Goal: Transaction & Acquisition: Book appointment/travel/reservation

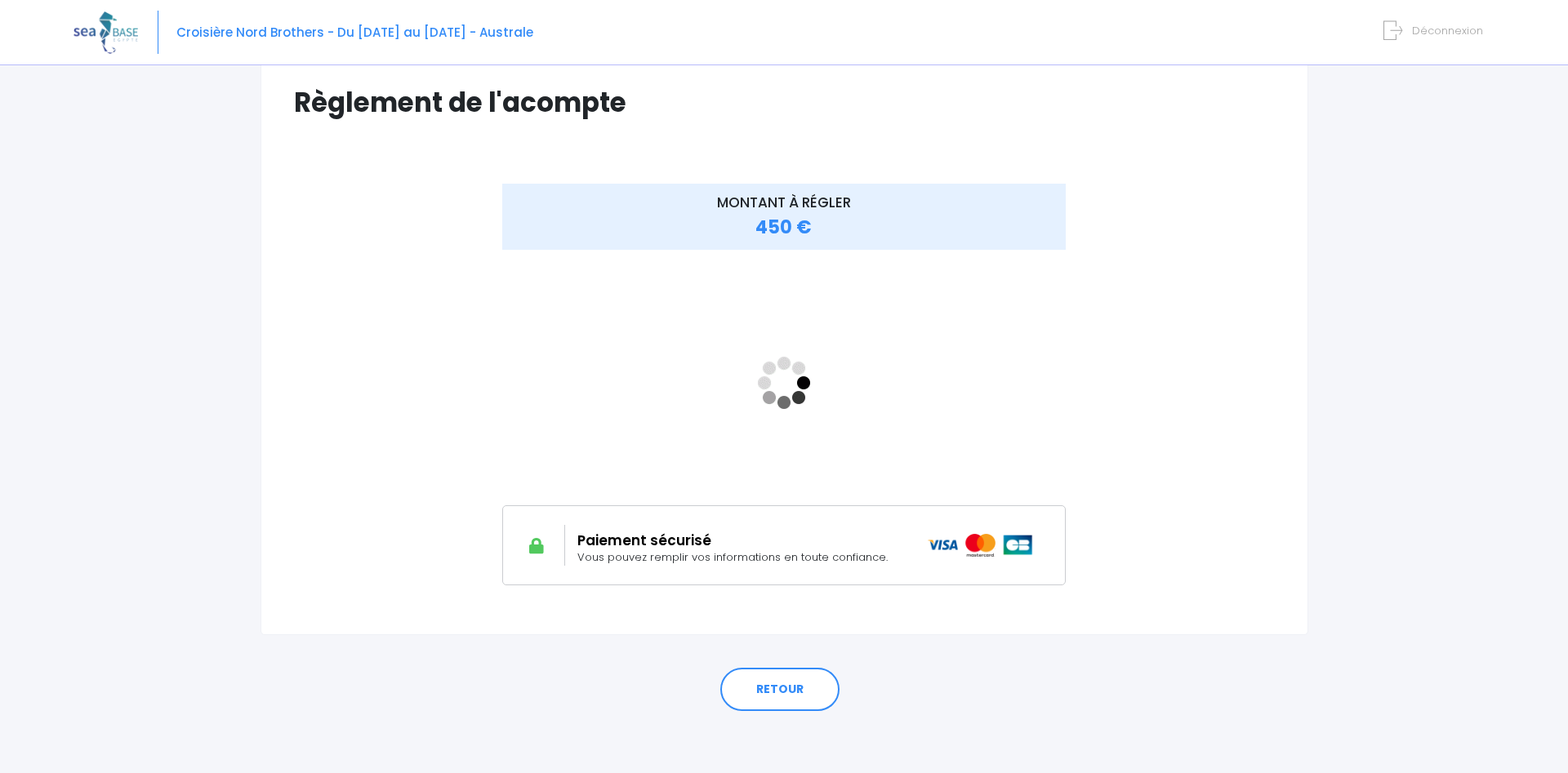
scroll to position [123, 0]
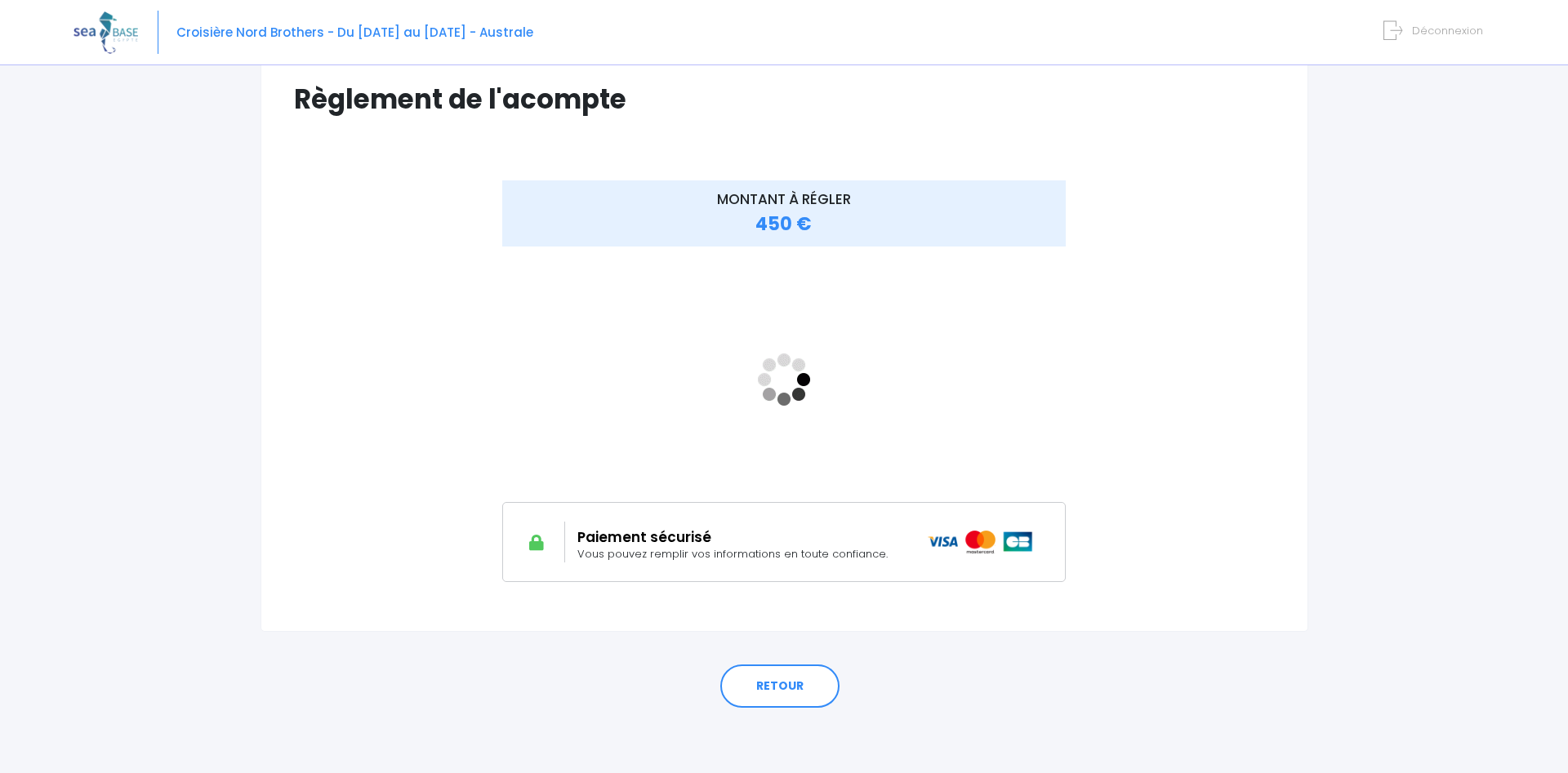
click at [782, 214] on span "450 €" at bounding box center [783, 224] width 56 height 25
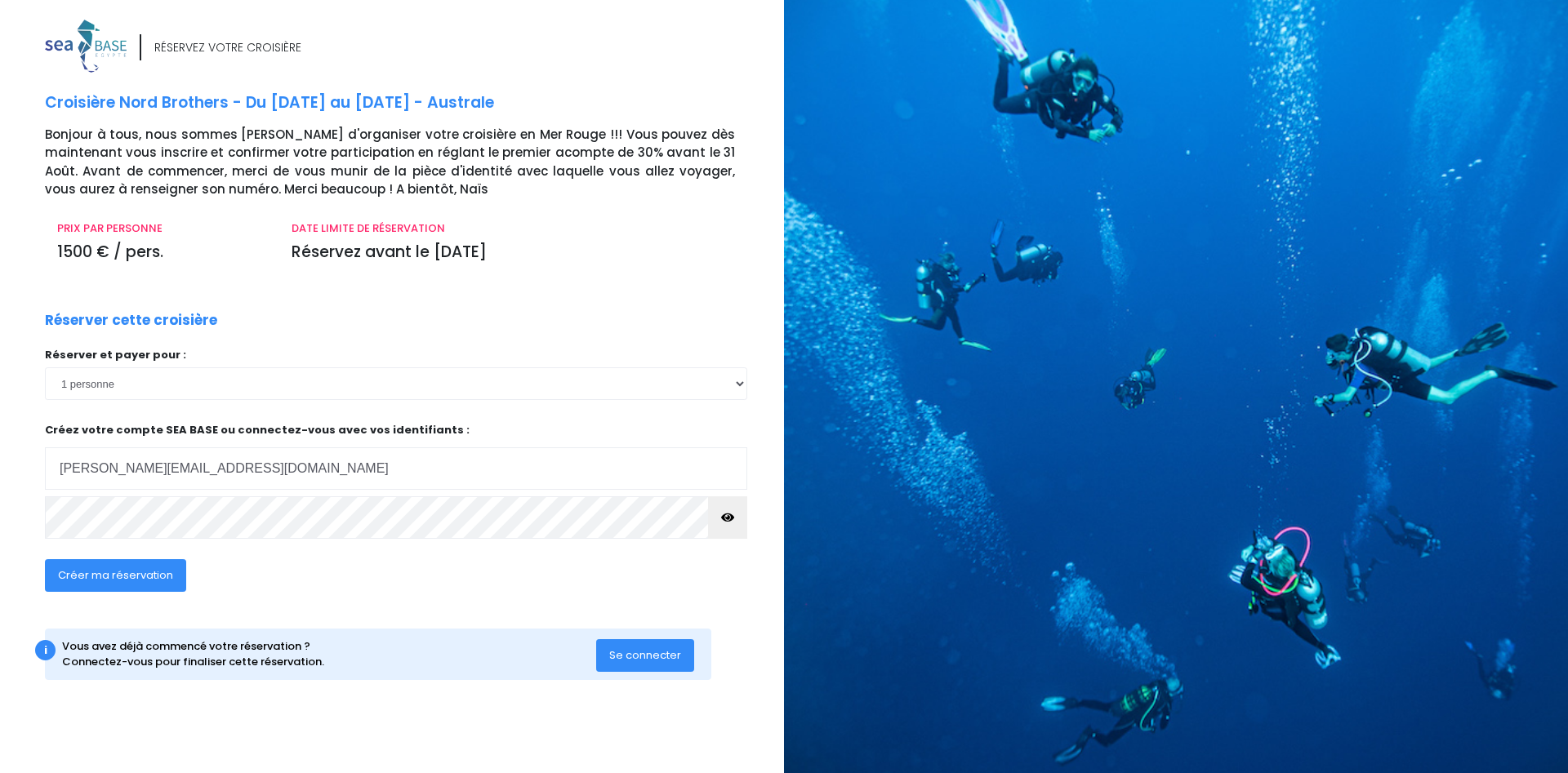
type input "francois@arcalu.be"
click at [118, 578] on span "Créer ma réservation" at bounding box center [115, 575] width 115 height 16
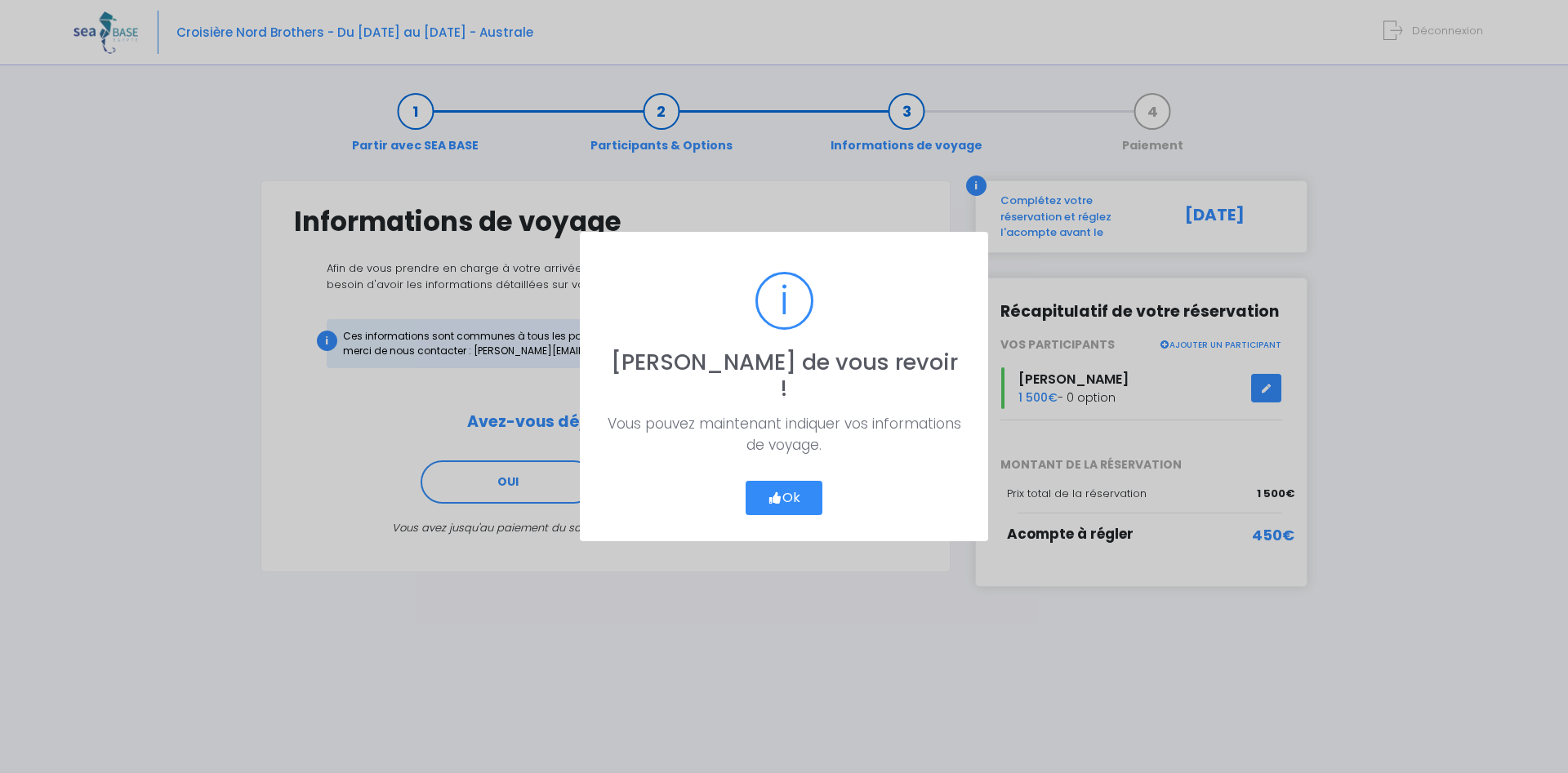
click at [775, 498] on icon "button" at bounding box center [775, 498] width 15 height 0
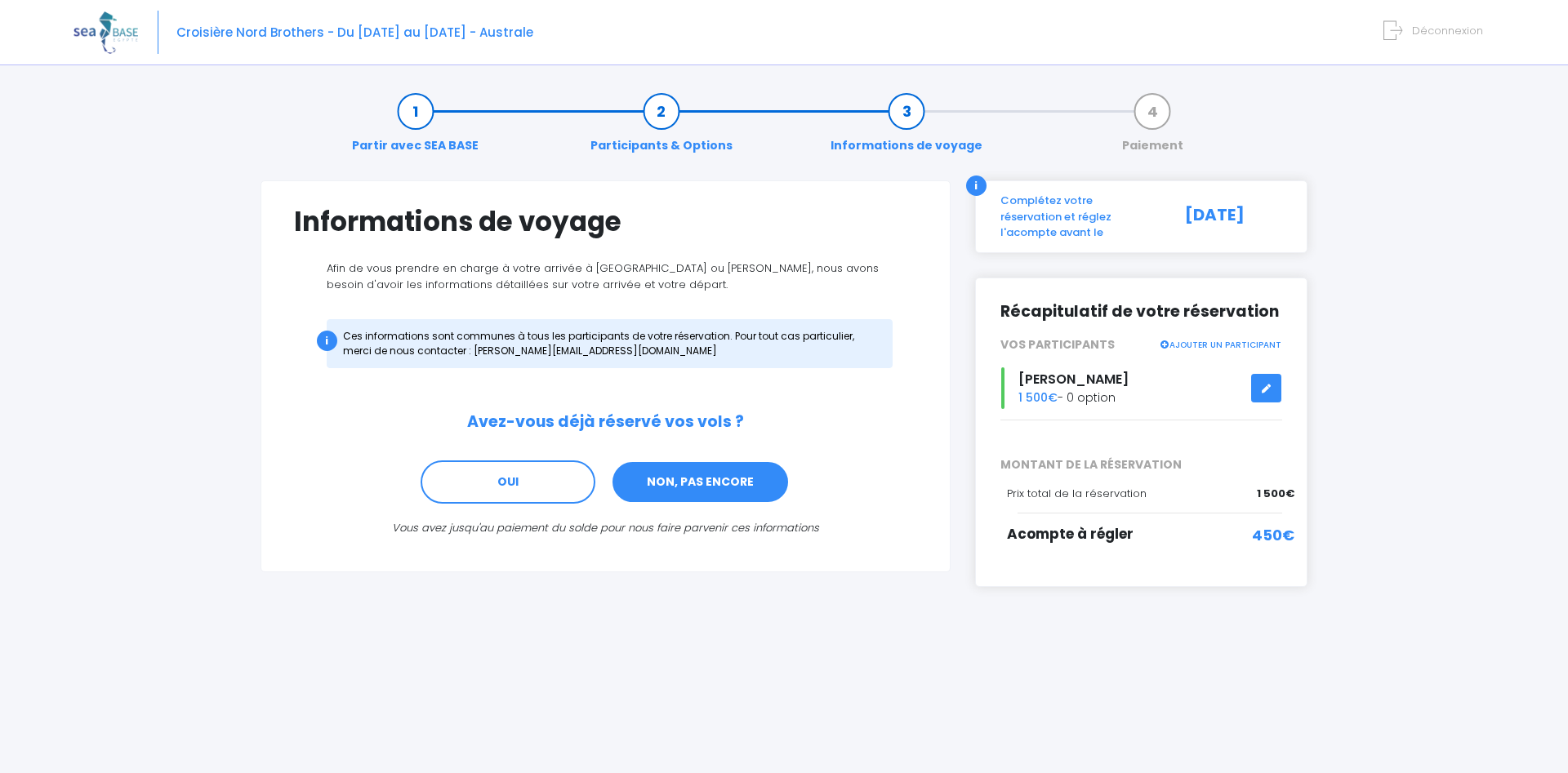
click at [669, 482] on link "NON, PAS ENCORE" at bounding box center [700, 483] width 179 height 44
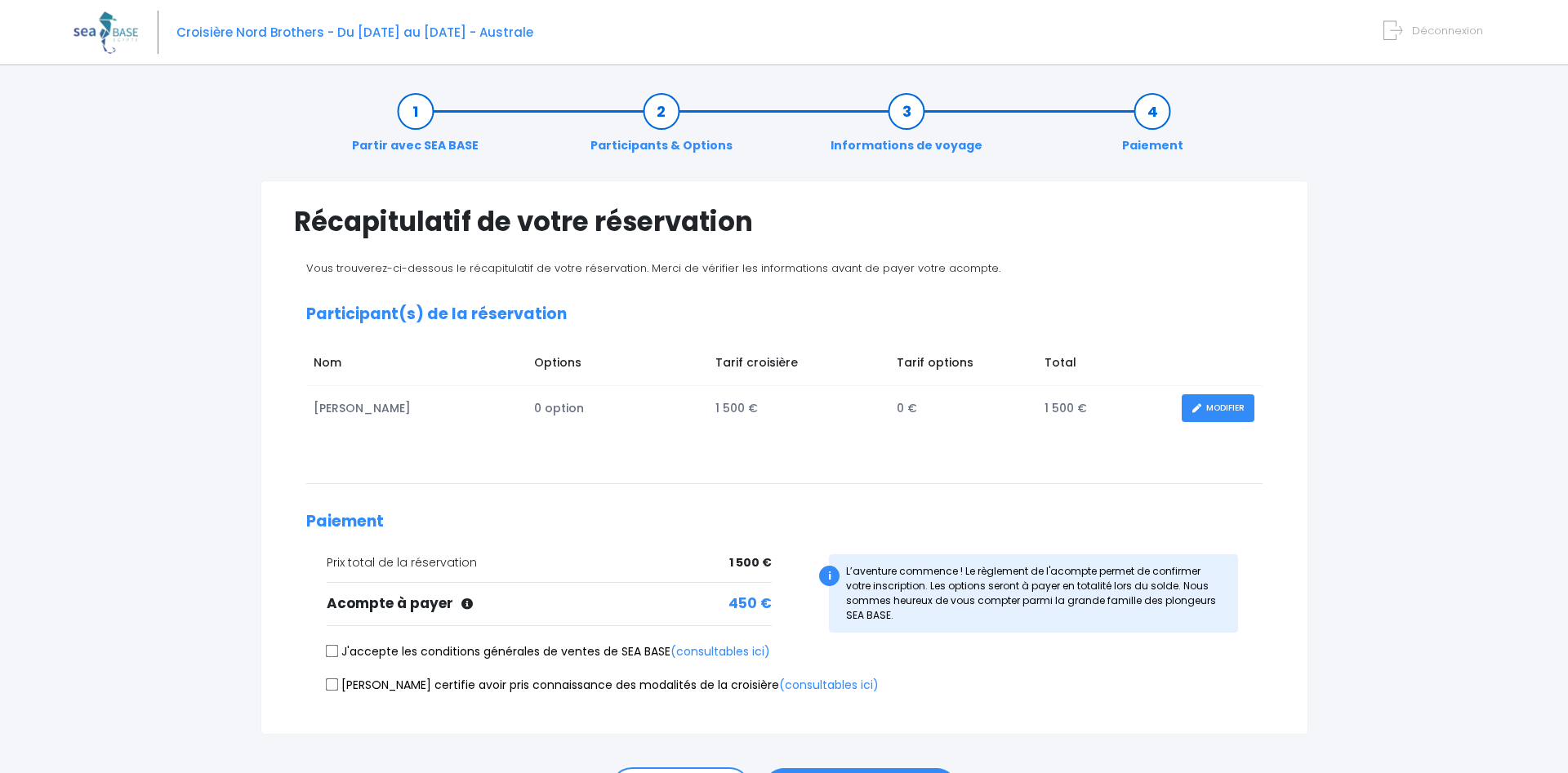
click at [325, 655] on div "J'accepte les conditions générales de ventes de SEA BASE (consultables ici)" at bounding box center [784, 655] width 956 height 23
drag, startPoint x: 333, startPoint y: 656, endPoint x: 315, endPoint y: 659, distance: 18.2
click at [332, 656] on input "J'accepte les conditions générales de ventes de SEA BASE (consultables ici)" at bounding box center [332, 651] width 13 height 13
checkbox input "true"
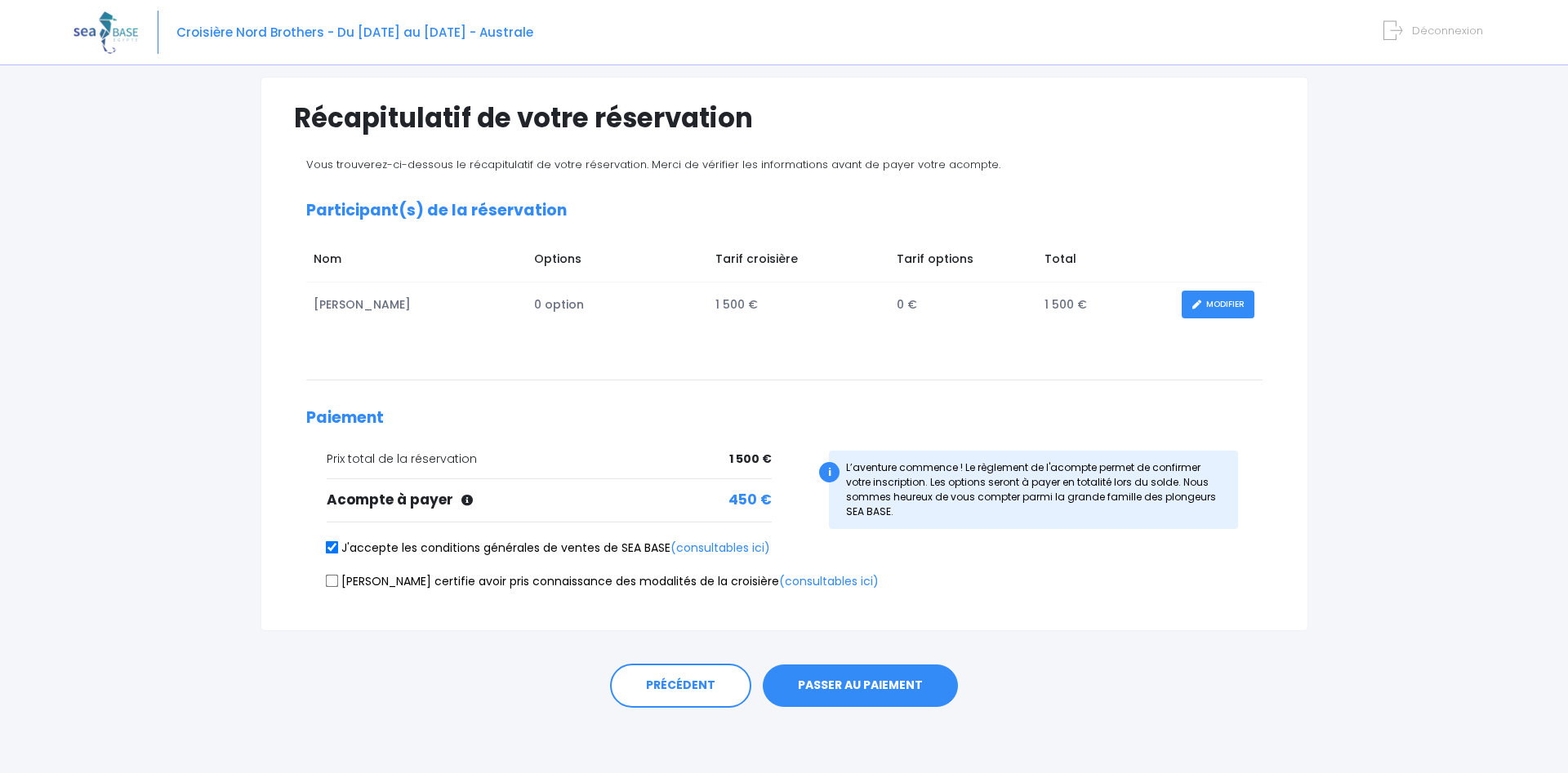
click at [338, 583] on label "Je certifie avoir pris connaissance des modalités de la croisière (consultables…" at bounding box center [602, 581] width 552 height 17
click at [337, 585] on input "Je certifie avoir pris connaissance des modalités de la croisière (consultables…" at bounding box center [332, 581] width 13 height 13
checkbox input "true"
click at [813, 677] on button "PASSER AU PAIEMENT" at bounding box center [860, 686] width 195 height 43
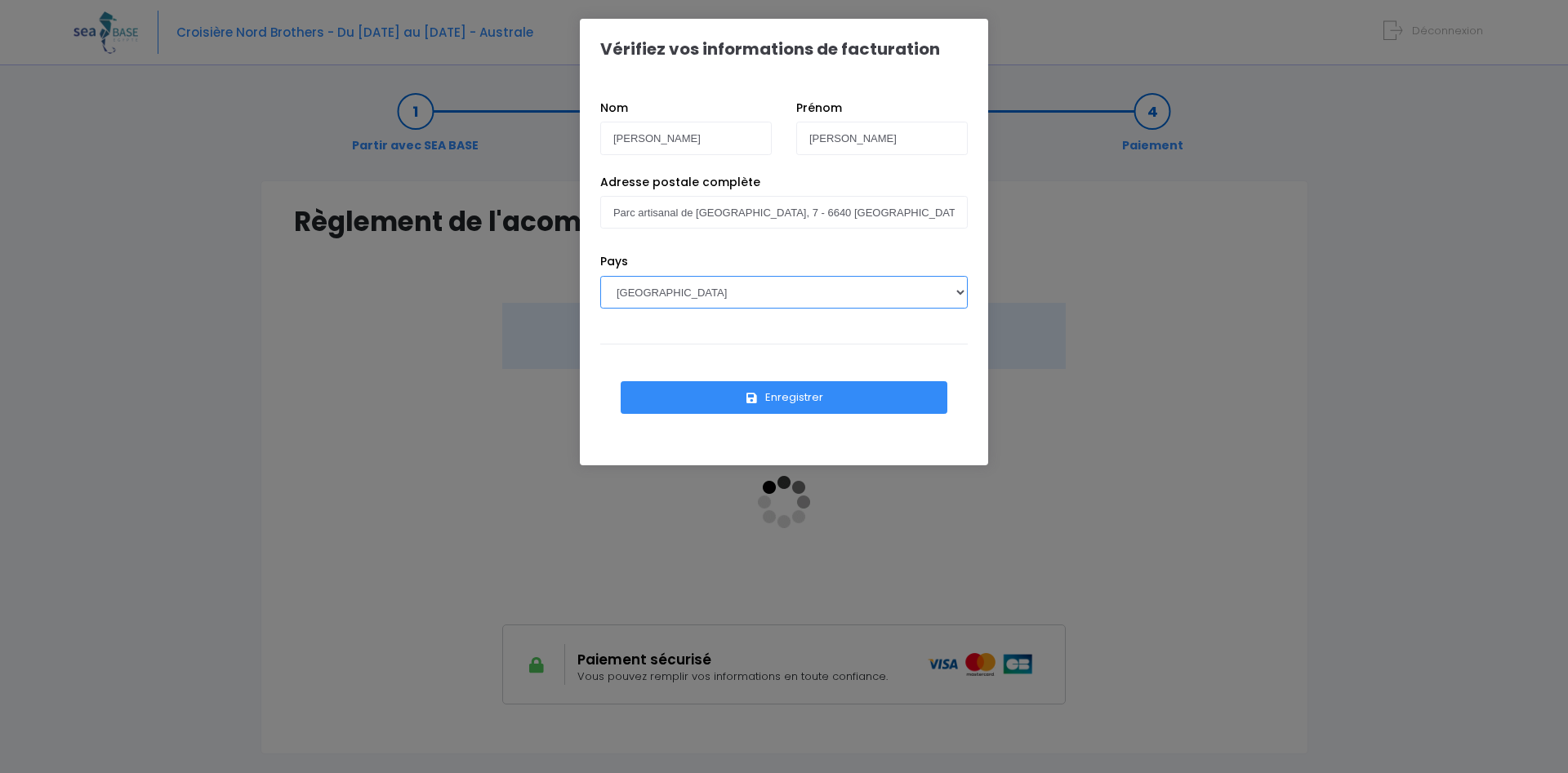
click at [601, 276] on select "AFGHANISTAN AFRIQUE DU SUD ÅLAND, ÎLES ALBANIE ALGÉRIE ALLEMAGNE ANDORRE ANGOLA…" at bounding box center [784, 293] width 368 height 33
select select "BE"
click option "BELGIQUE" at bounding box center [0, 0] width 0 height 0
click at [779, 397] on button "Enregistrer" at bounding box center [783, 398] width 327 height 33
